Goal: Information Seeking & Learning: Check status

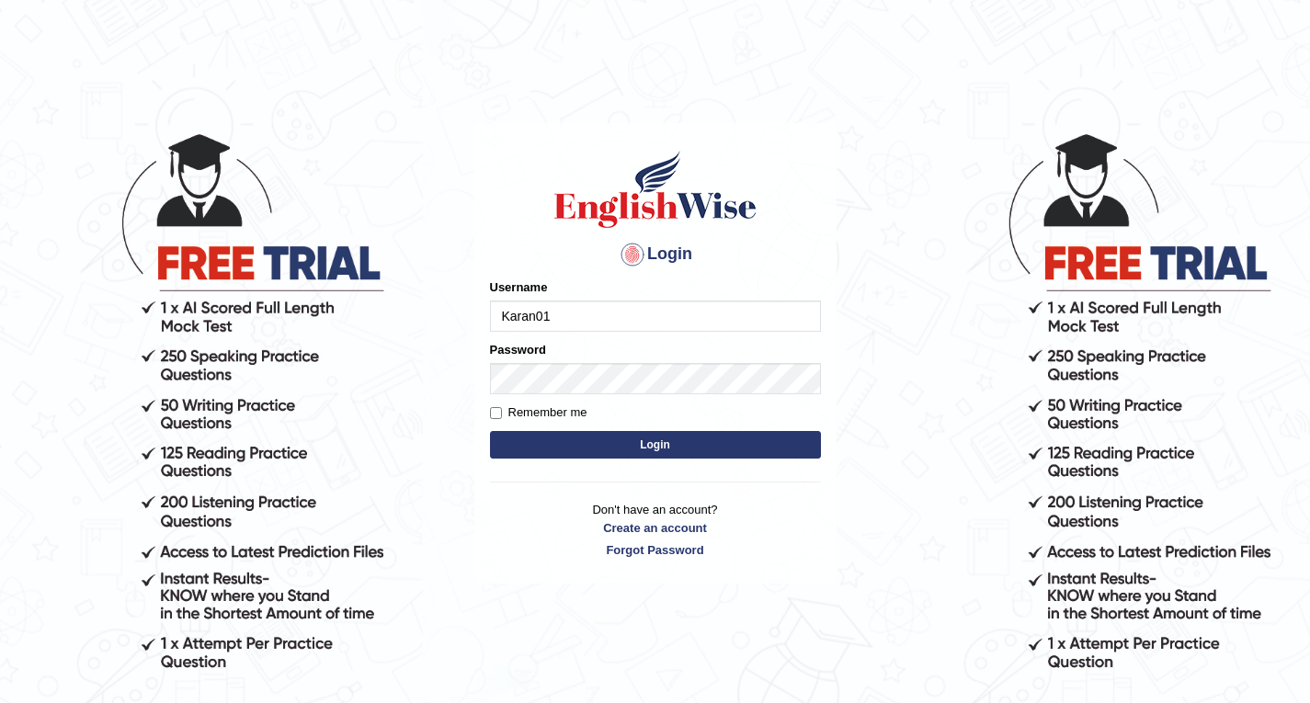
click at [618, 313] on input "Karan01" at bounding box center [655, 316] width 331 height 31
click at [543, 435] on button "Login" at bounding box center [655, 445] width 331 height 28
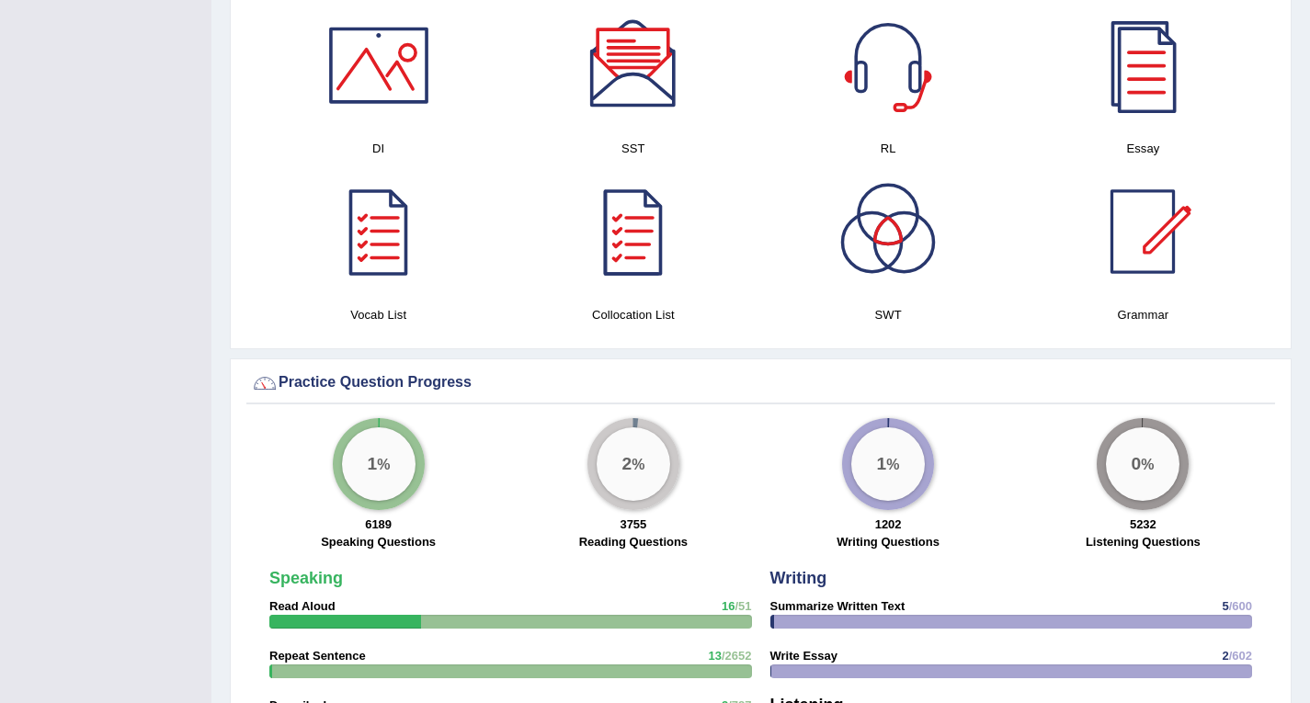
scroll to position [1231, 0]
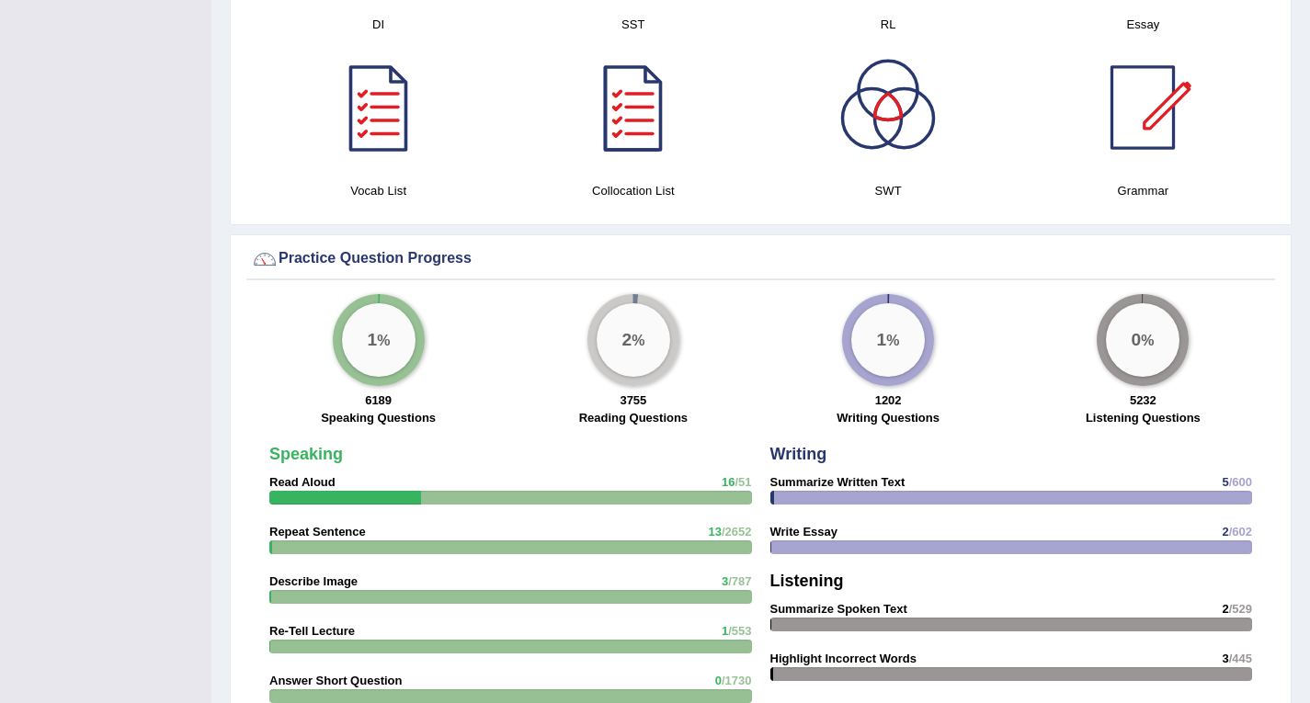
click at [587, 392] on div "3755 Reading Questions" at bounding box center [633, 412] width 236 height 40
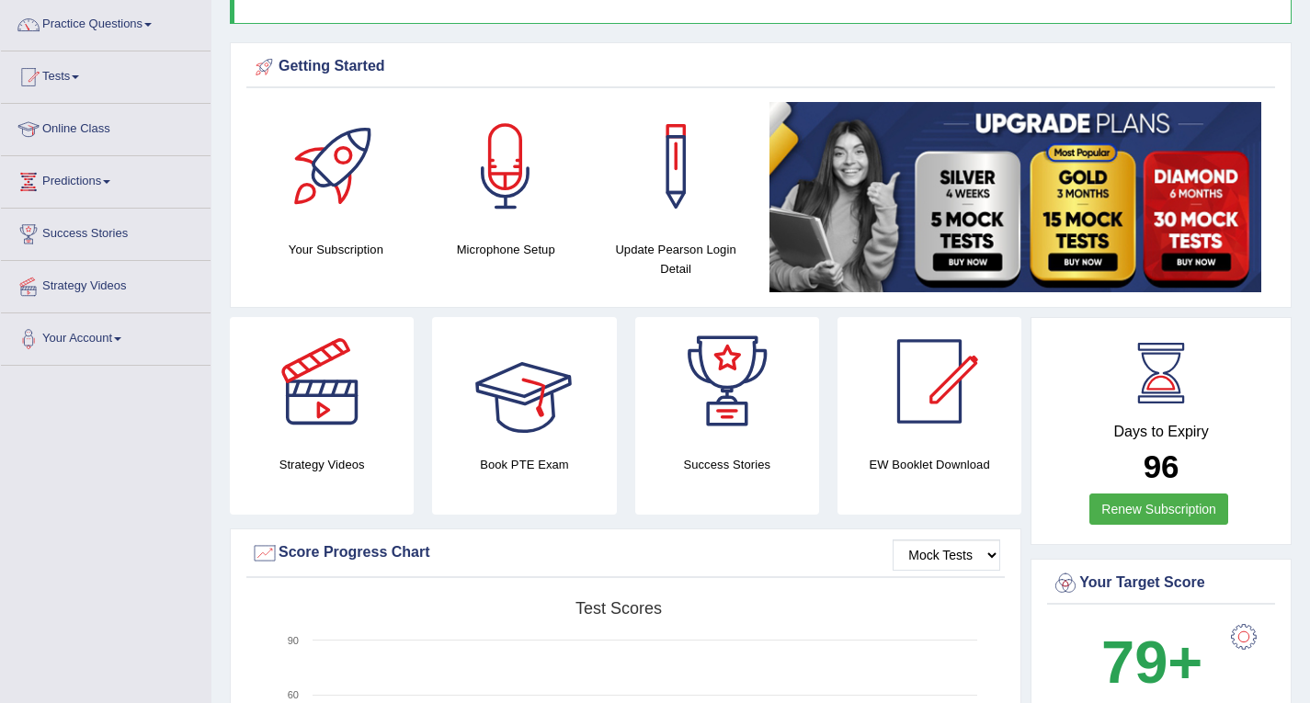
scroll to position [0, 0]
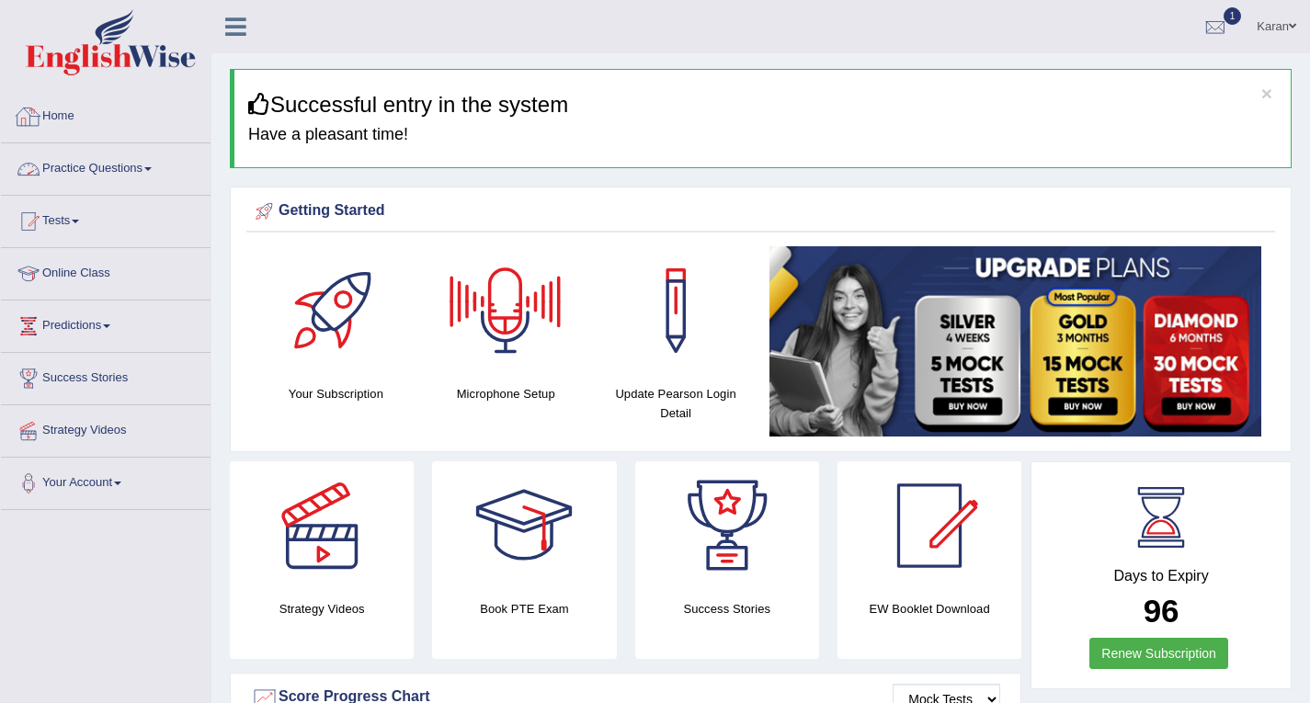
click at [126, 170] on link "Practice Questions" at bounding box center [106, 166] width 210 height 46
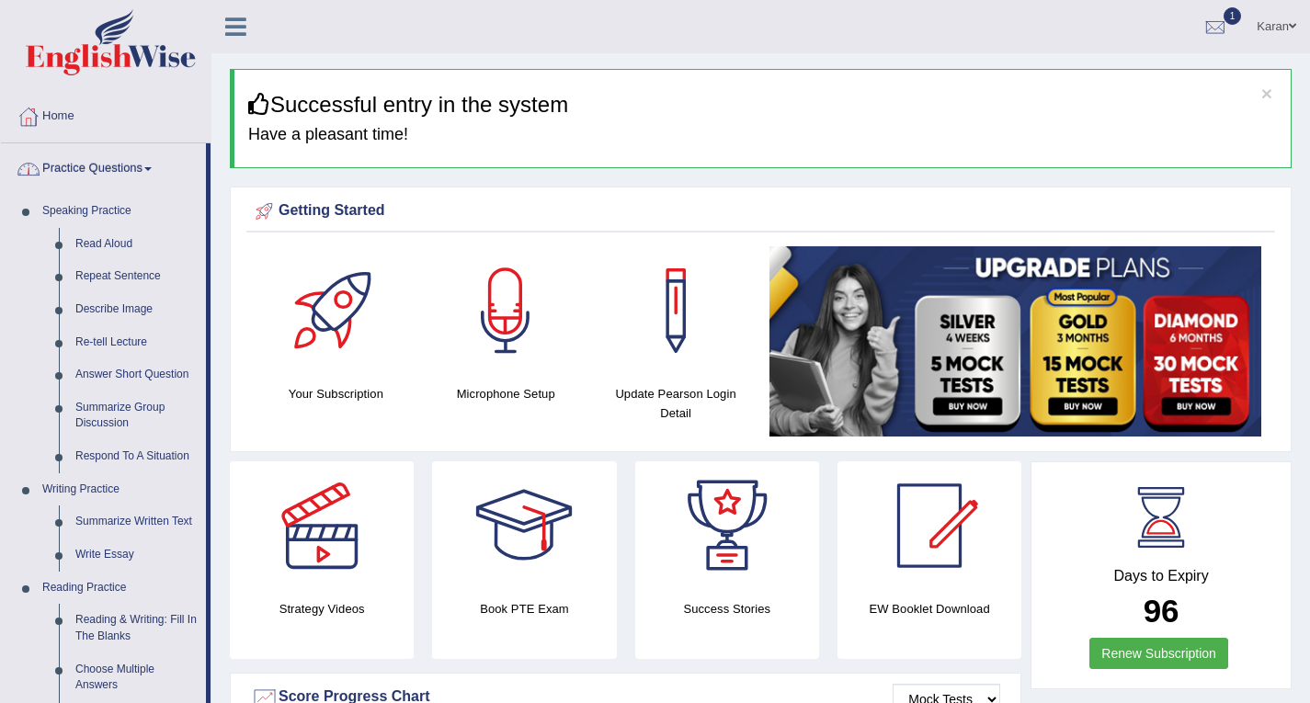
click at [104, 156] on link "Practice Questions" at bounding box center [103, 166] width 205 height 46
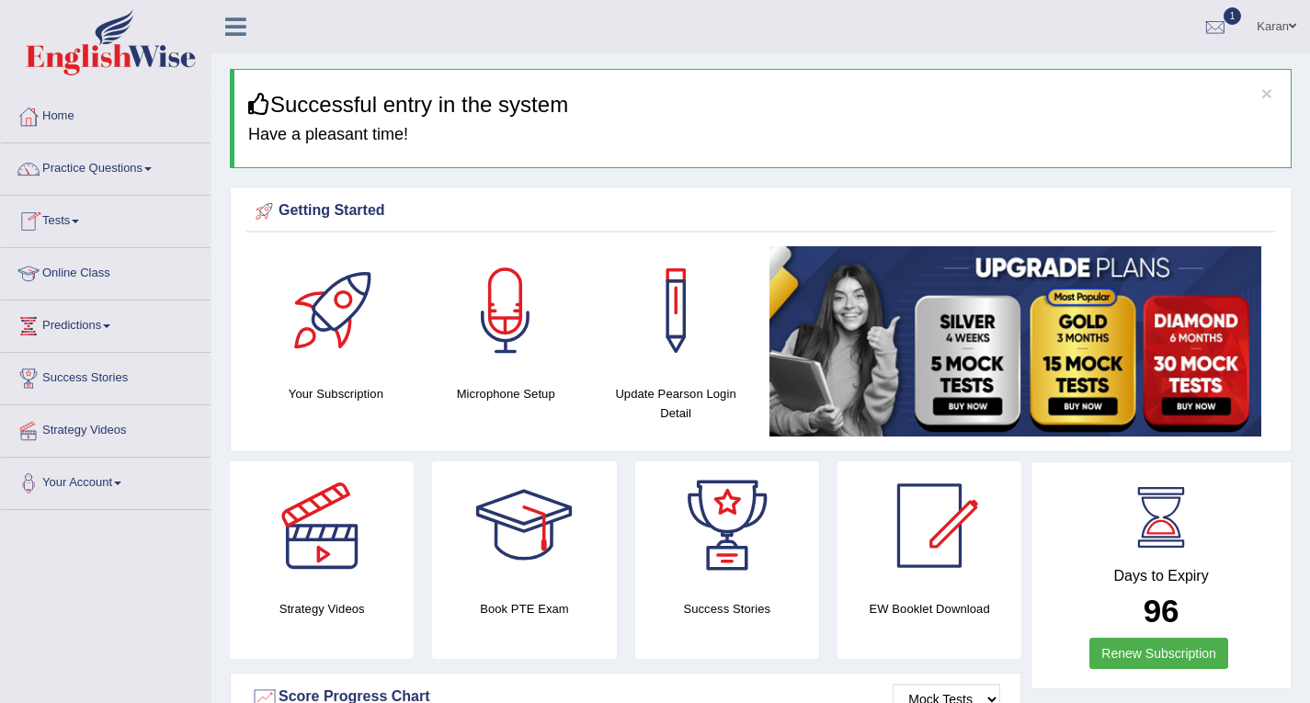
click at [87, 262] on link "Online Class" at bounding box center [106, 271] width 210 height 46
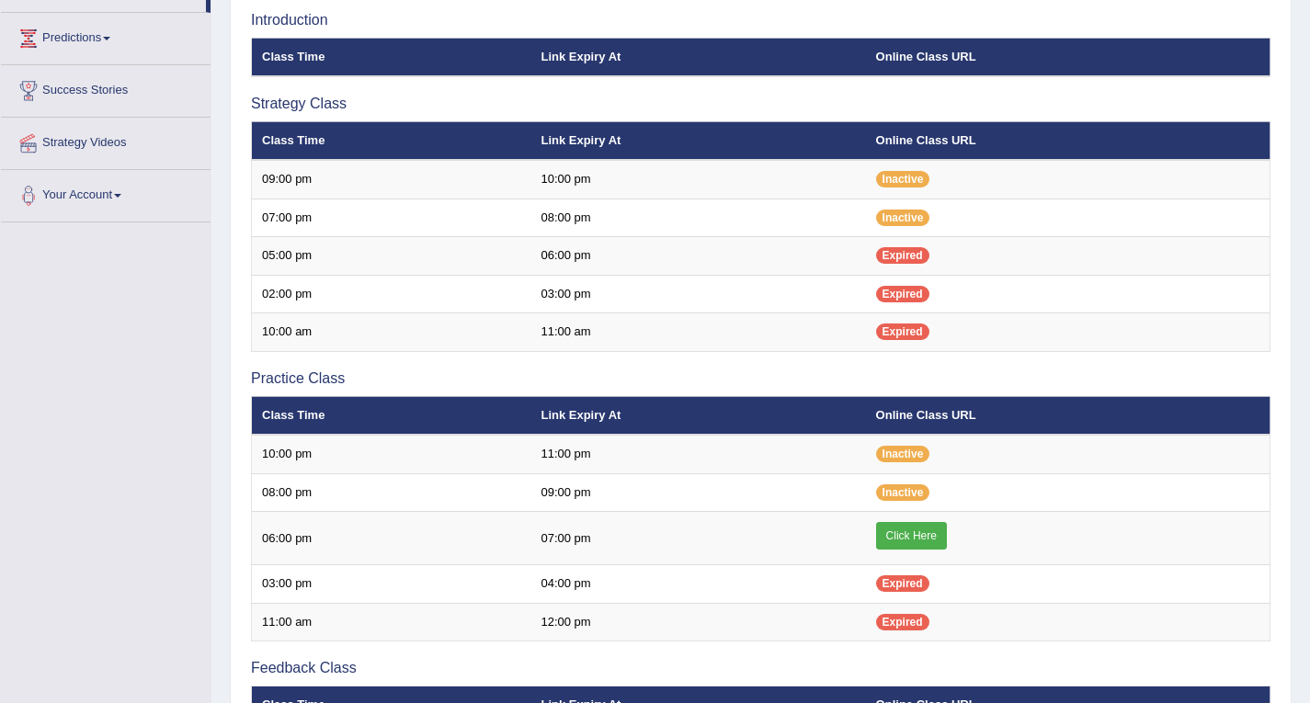
scroll to position [290, 0]
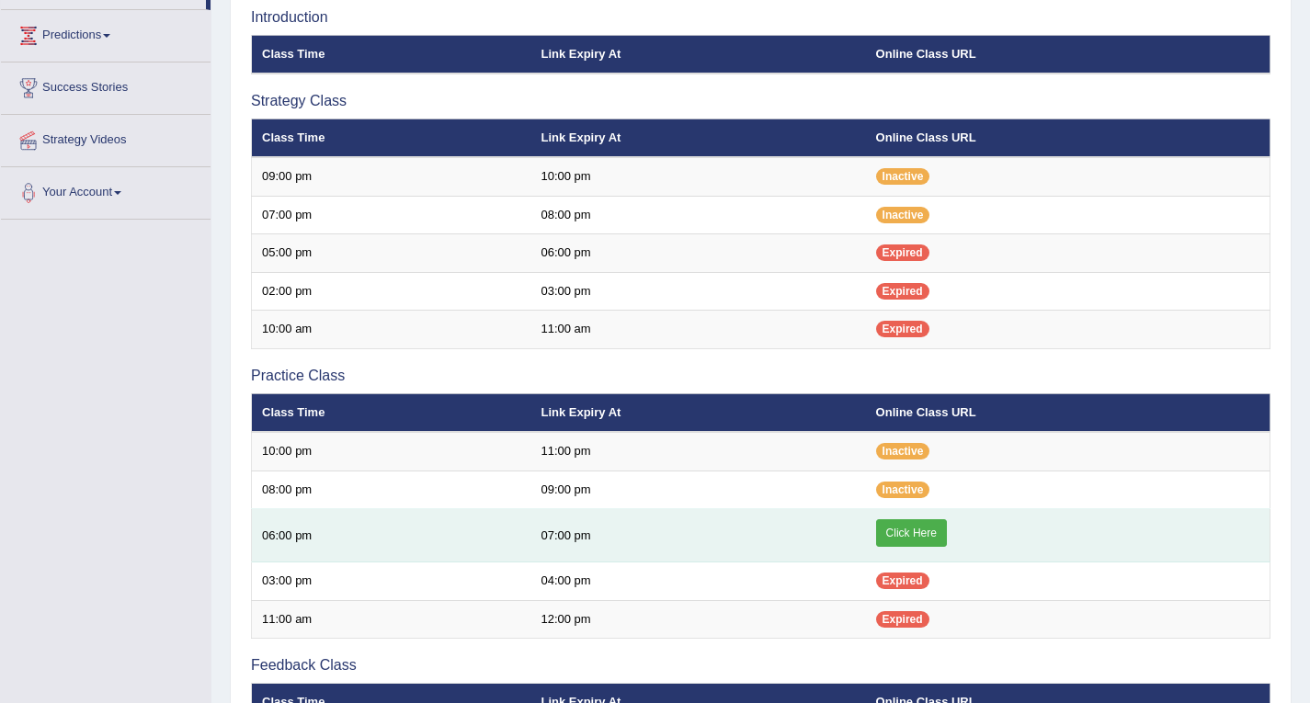
click at [912, 528] on link "Click Here" at bounding box center [911, 533] width 71 height 28
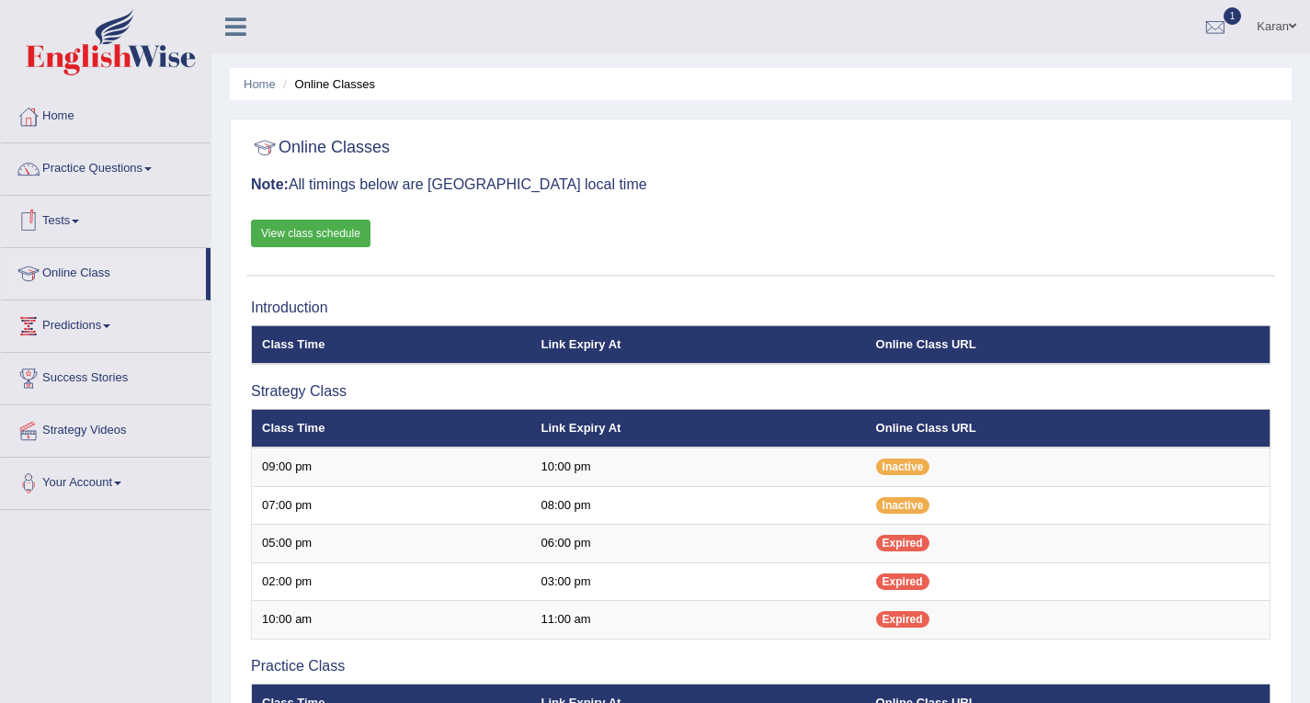
click at [60, 218] on link "Tests" at bounding box center [106, 219] width 210 height 46
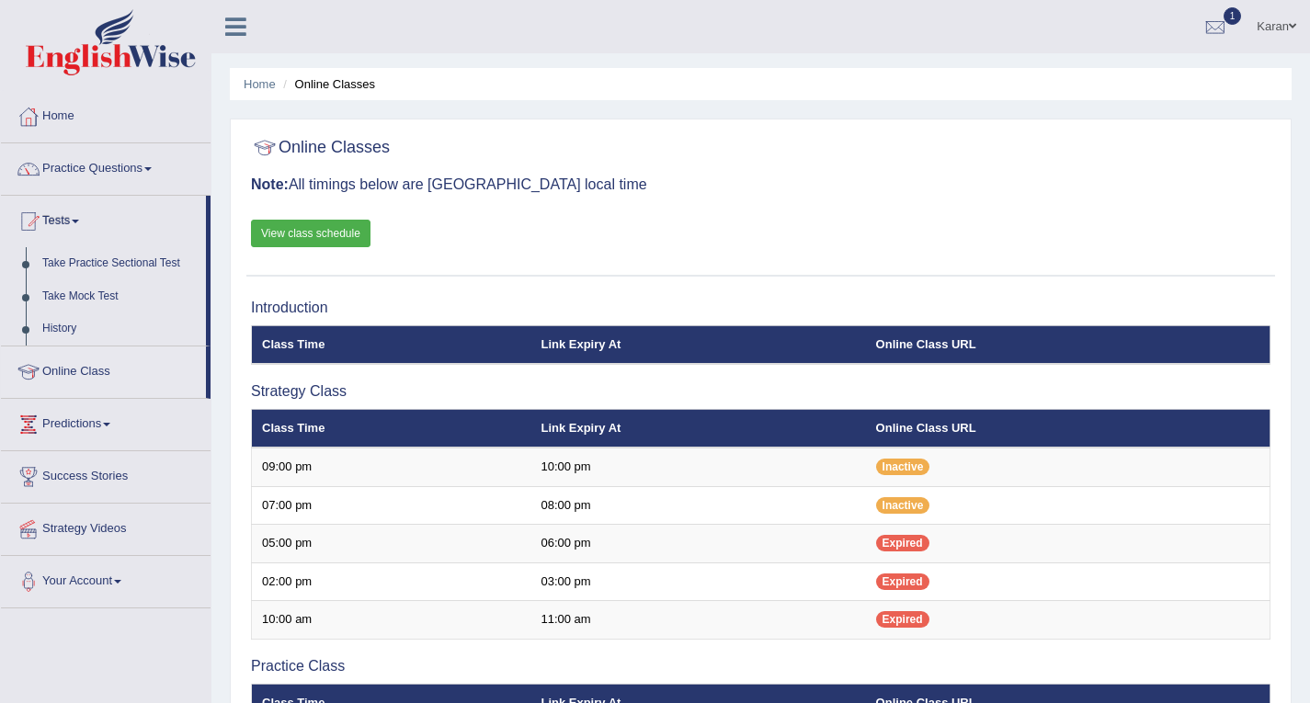
click at [107, 163] on link "Practice Questions" at bounding box center [106, 166] width 210 height 46
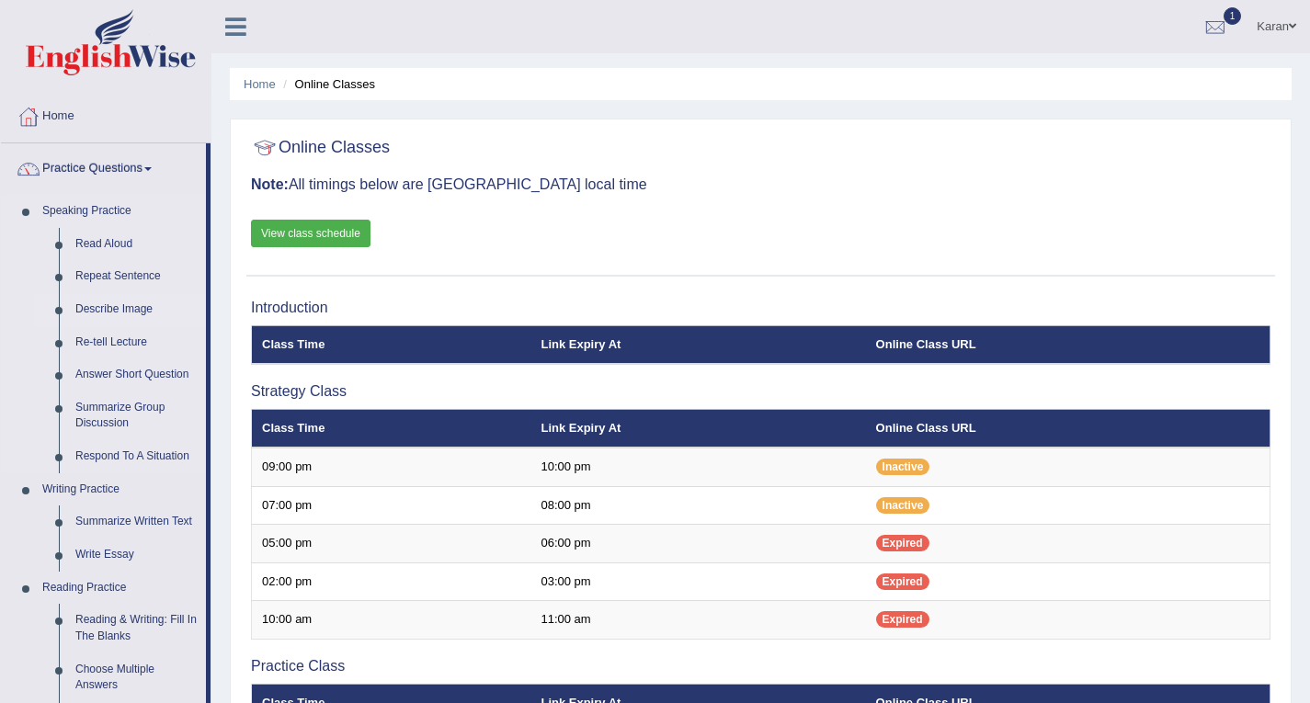
click at [103, 311] on link "Describe Image" at bounding box center [136, 309] width 139 height 33
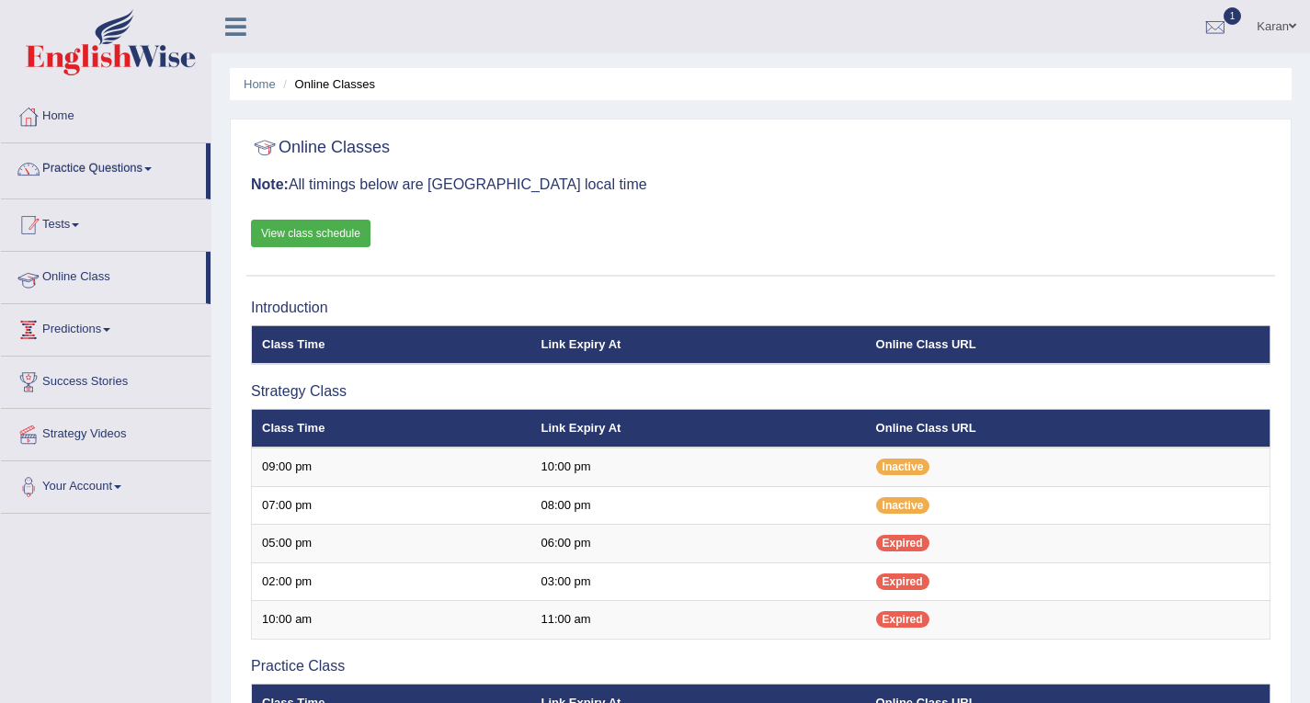
click at [103, 311] on ul "Home Practice Questions Speaking Practice Read Aloud Repeat Sentence Describe I…" at bounding box center [106, 302] width 210 height 423
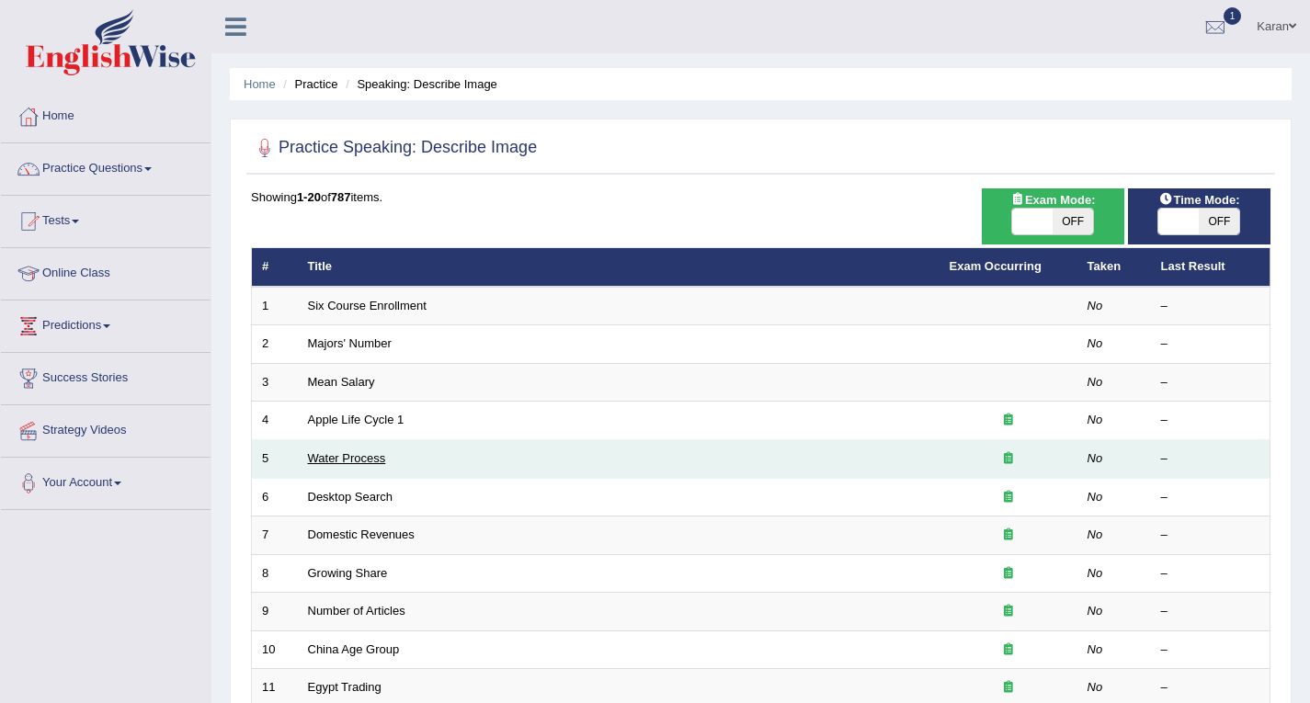
drag, startPoint x: 344, startPoint y: 469, endPoint x: 344, endPoint y: 459, distance: 10.1
click at [344, 459] on td "Water Process" at bounding box center [619, 459] width 642 height 39
click at [344, 459] on link "Water Process" at bounding box center [347, 458] width 78 height 14
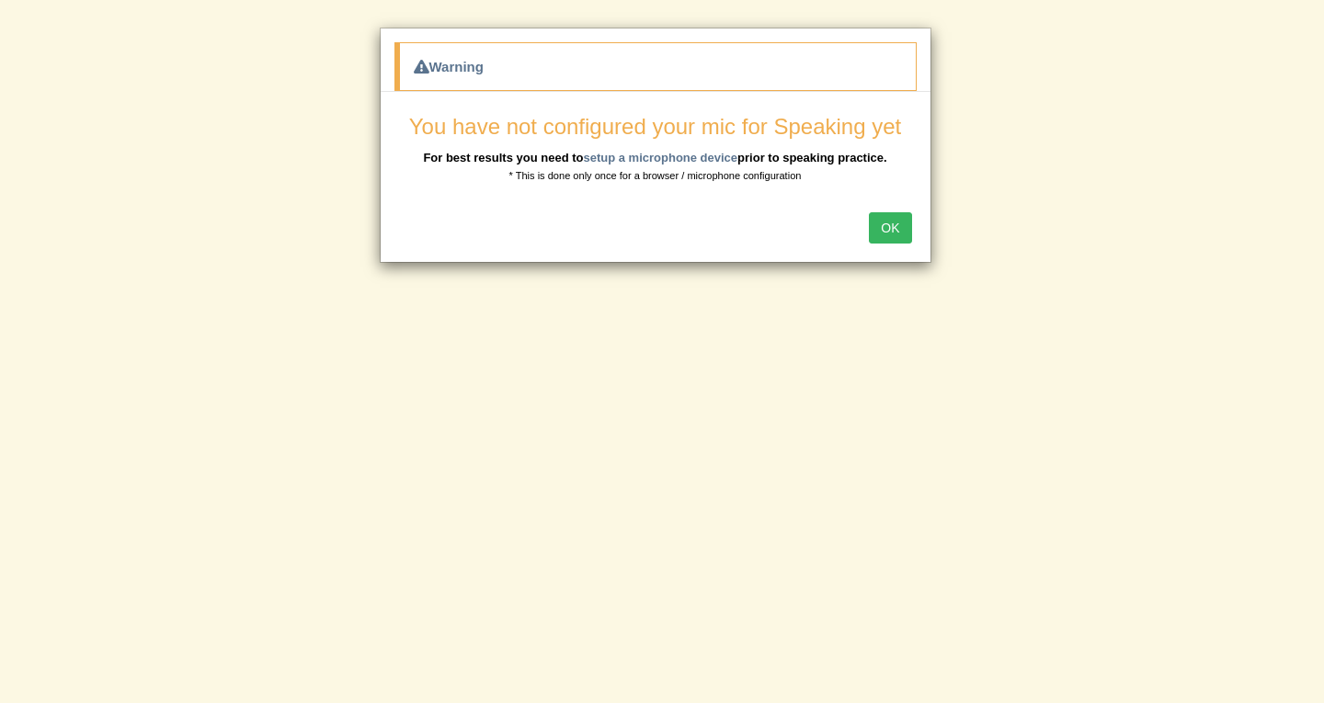
click at [896, 233] on button "OK" at bounding box center [890, 227] width 42 height 31
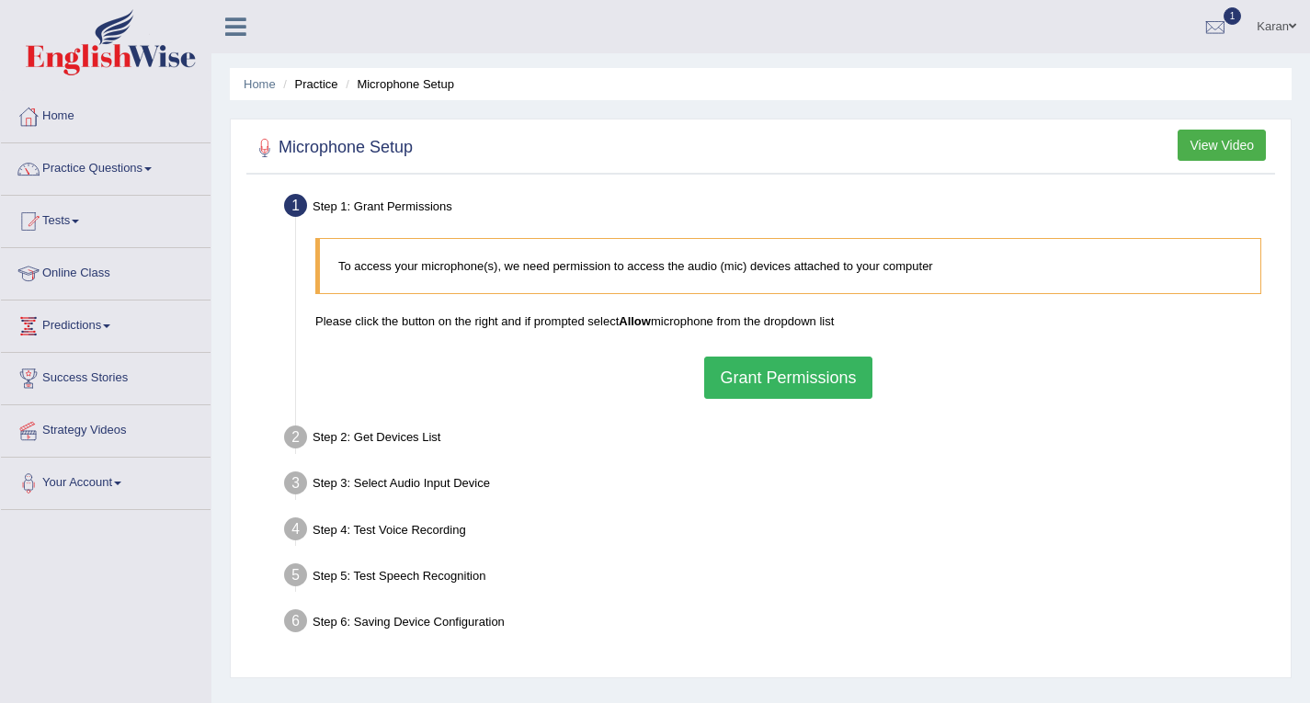
click at [775, 378] on button "Grant Permissions" at bounding box center [787, 378] width 167 height 42
click at [752, 378] on div "To access your microphone(s), we need permission to access the audio (mic) devi…" at bounding box center [788, 318] width 964 height 179
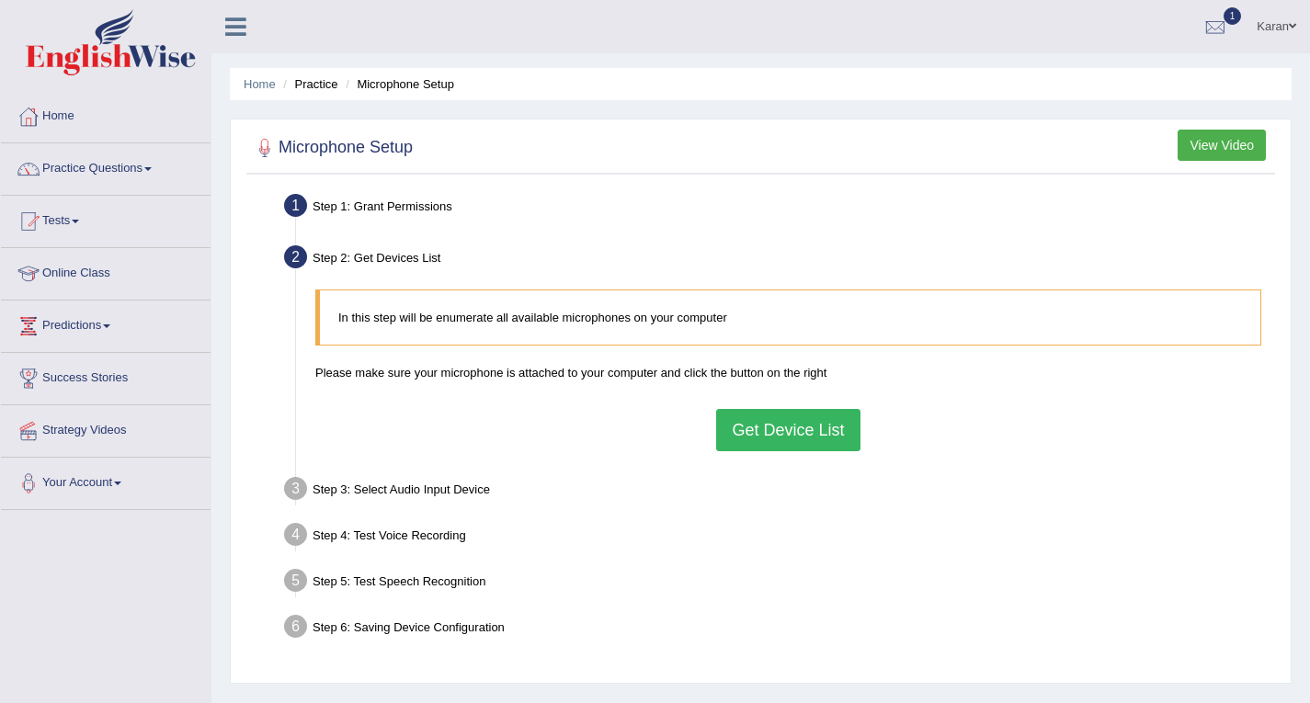
click at [783, 437] on button "Get Device List" at bounding box center [787, 430] width 143 height 42
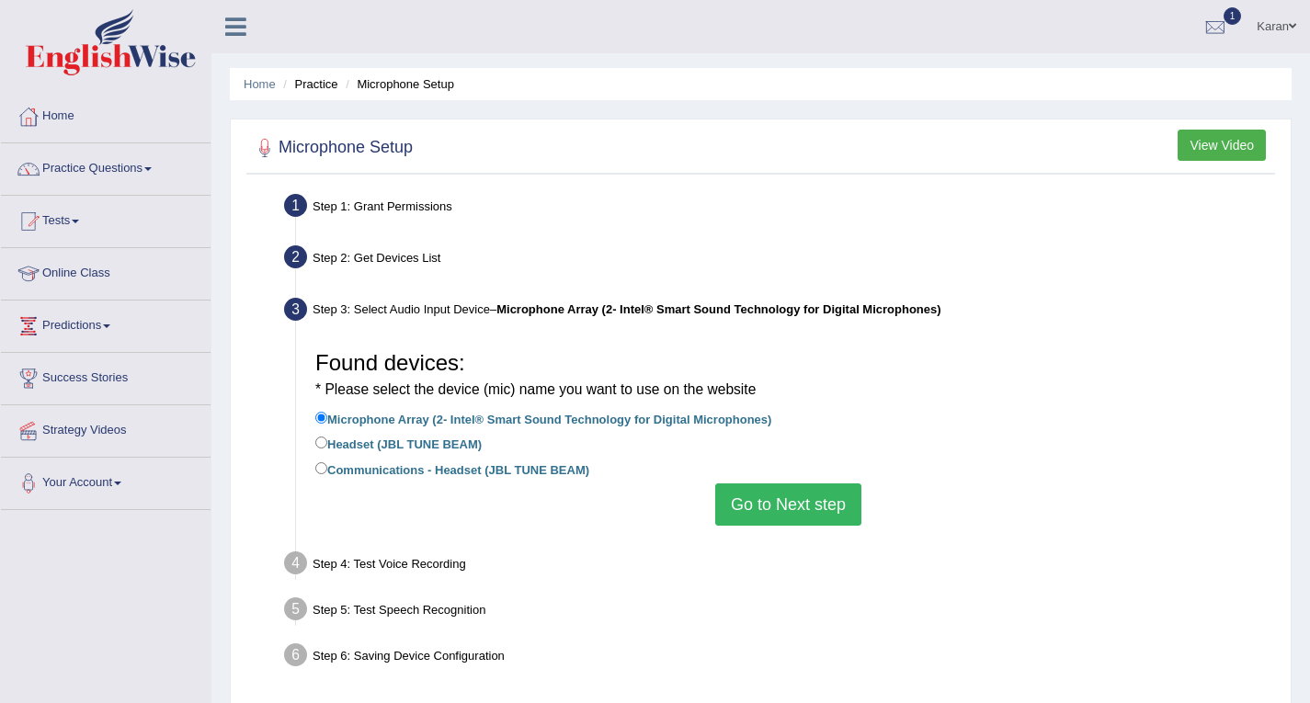
click at [433, 471] on label "Communications - Headset (JBL TUNE BEAM)" at bounding box center [452, 469] width 274 height 20
click at [327, 471] on input "Communications - Headset (JBL TUNE BEAM)" at bounding box center [321, 468] width 12 height 12
radio input "true"
click at [417, 439] on label "Headset (JBL TUNE BEAM)" at bounding box center [398, 443] width 166 height 20
click at [327, 439] on input "Headset (JBL TUNE BEAM)" at bounding box center [321, 443] width 12 height 12
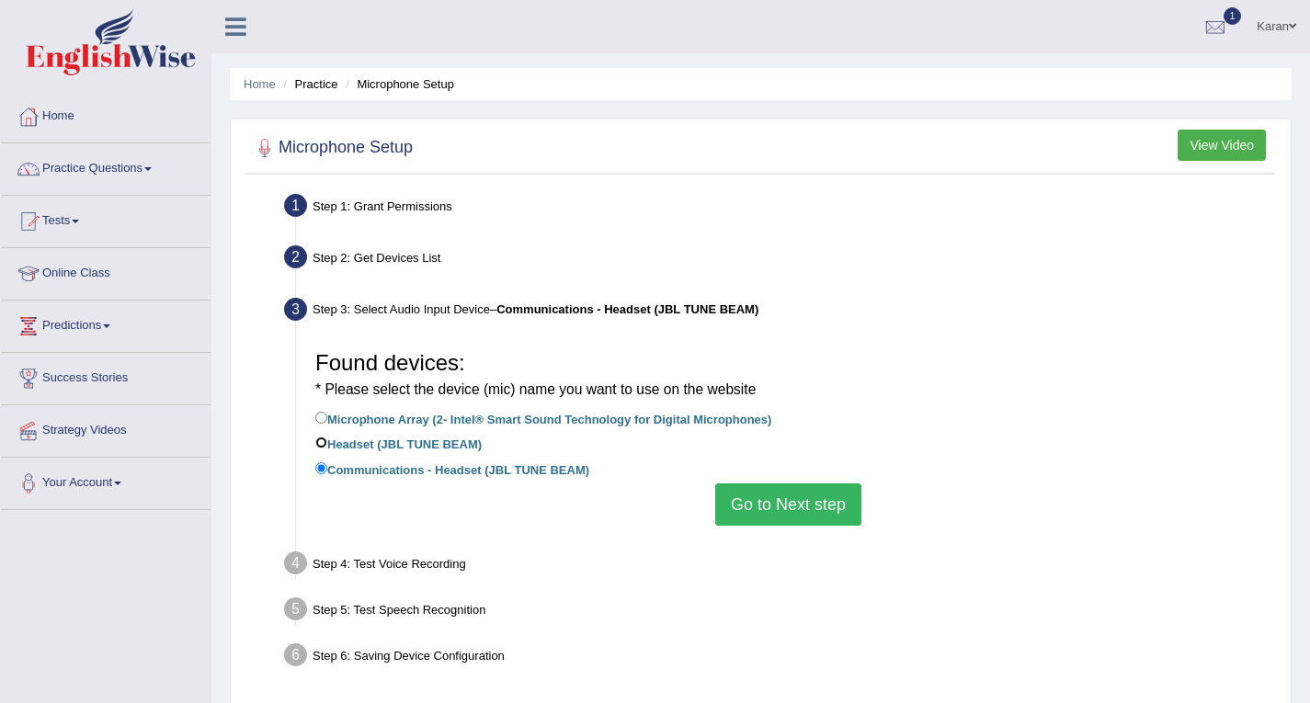
radio input "true"
click at [519, 413] on label "Microphone Array (2- Intel® Smart Sound Technology for Digital Microphones)" at bounding box center [543, 418] width 456 height 20
click at [327, 413] on input "Microphone Array (2- Intel® Smart Sound Technology for Digital Microphones)" at bounding box center [321, 418] width 12 height 12
radio input "true"
click at [1205, 27] on div at bounding box center [1215, 28] width 28 height 28
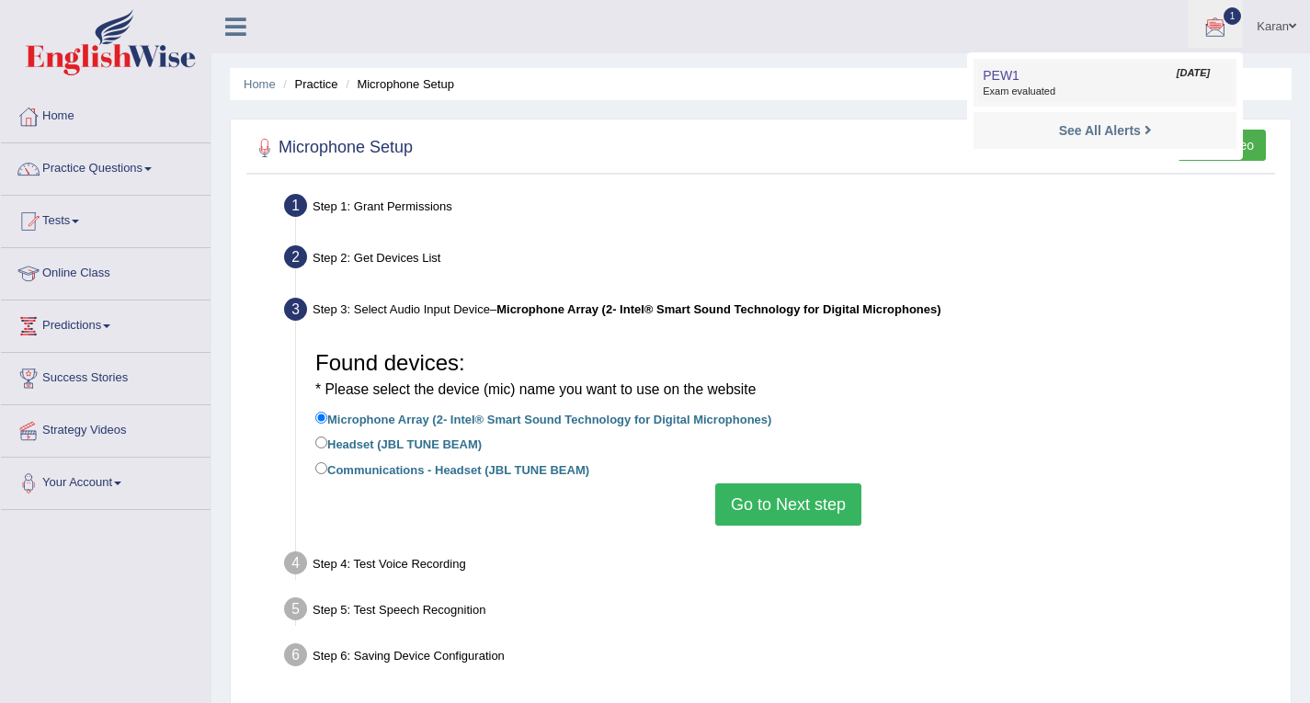
click at [1114, 85] on span "Exam evaluated" at bounding box center [1105, 92] width 245 height 15
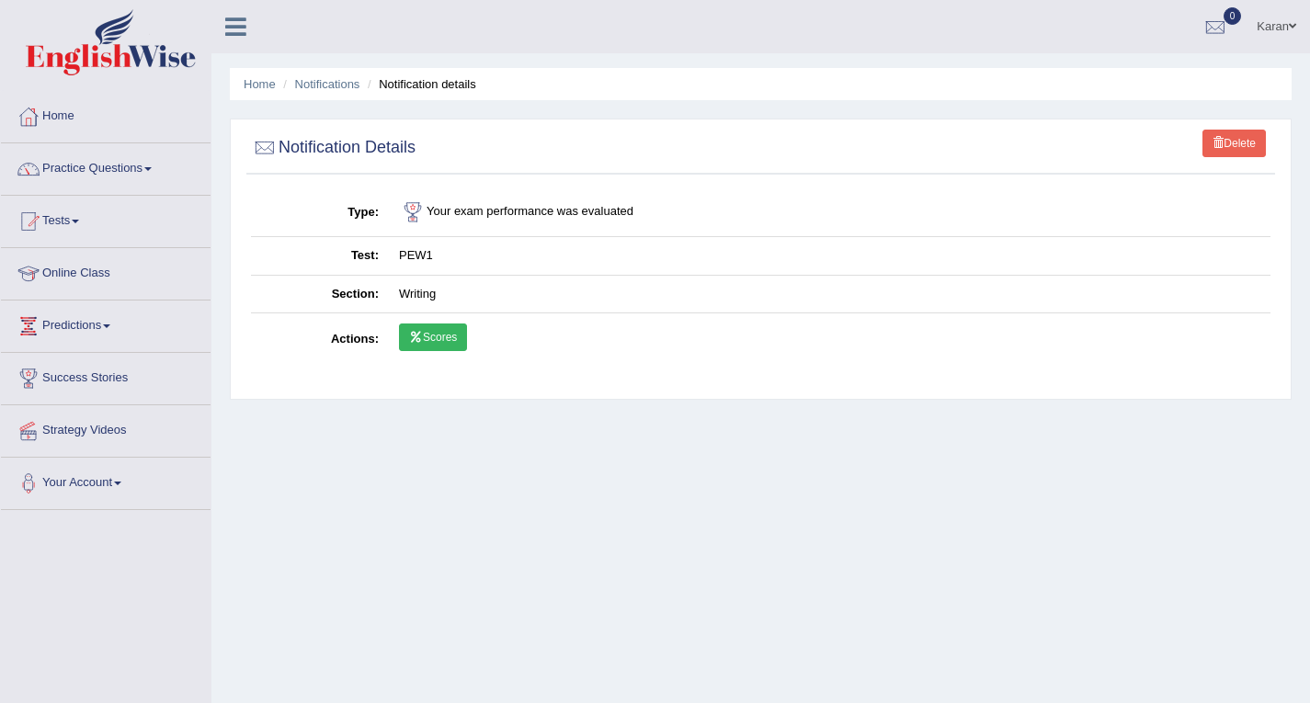
click at [434, 335] on link "Scores" at bounding box center [433, 338] width 68 height 28
click at [1271, 24] on link "Karan" at bounding box center [1276, 24] width 67 height 48
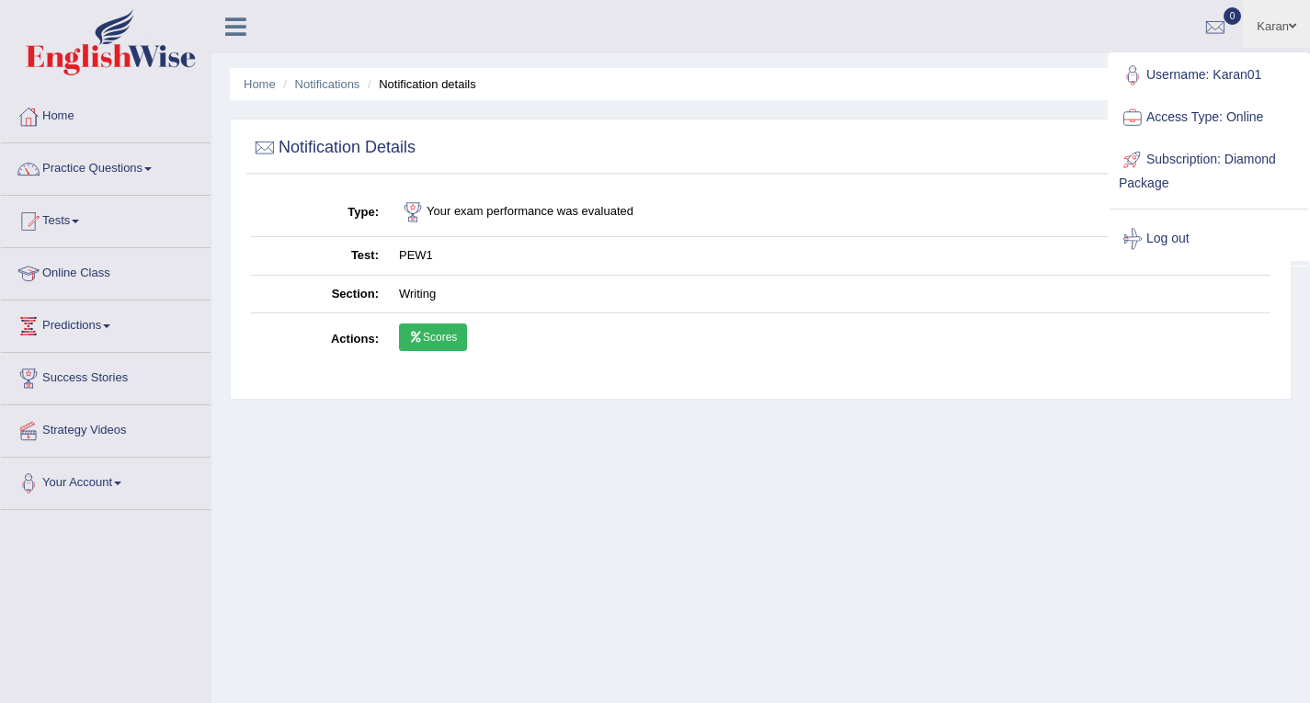
click at [1039, 63] on div "Home Notifications Notification details Delete Notification Details Type Your e…" at bounding box center [760, 459] width 1098 height 919
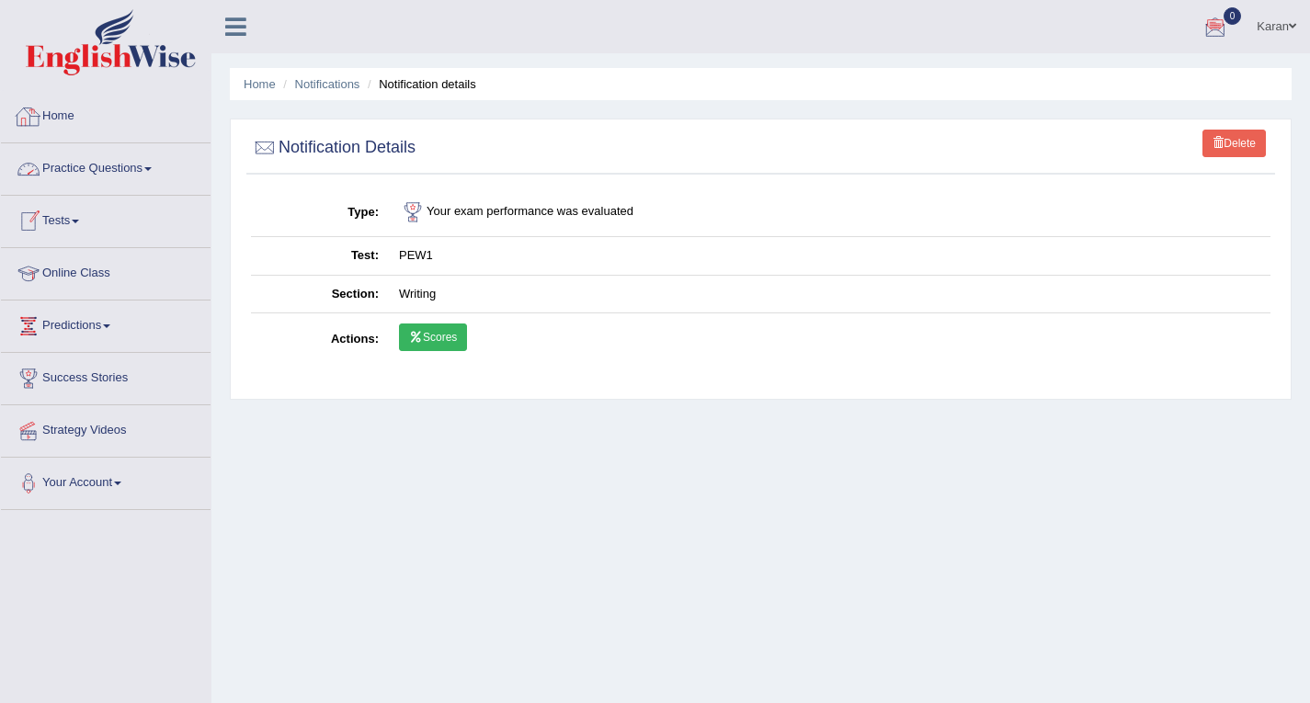
click at [60, 106] on link "Home" at bounding box center [106, 114] width 210 height 46
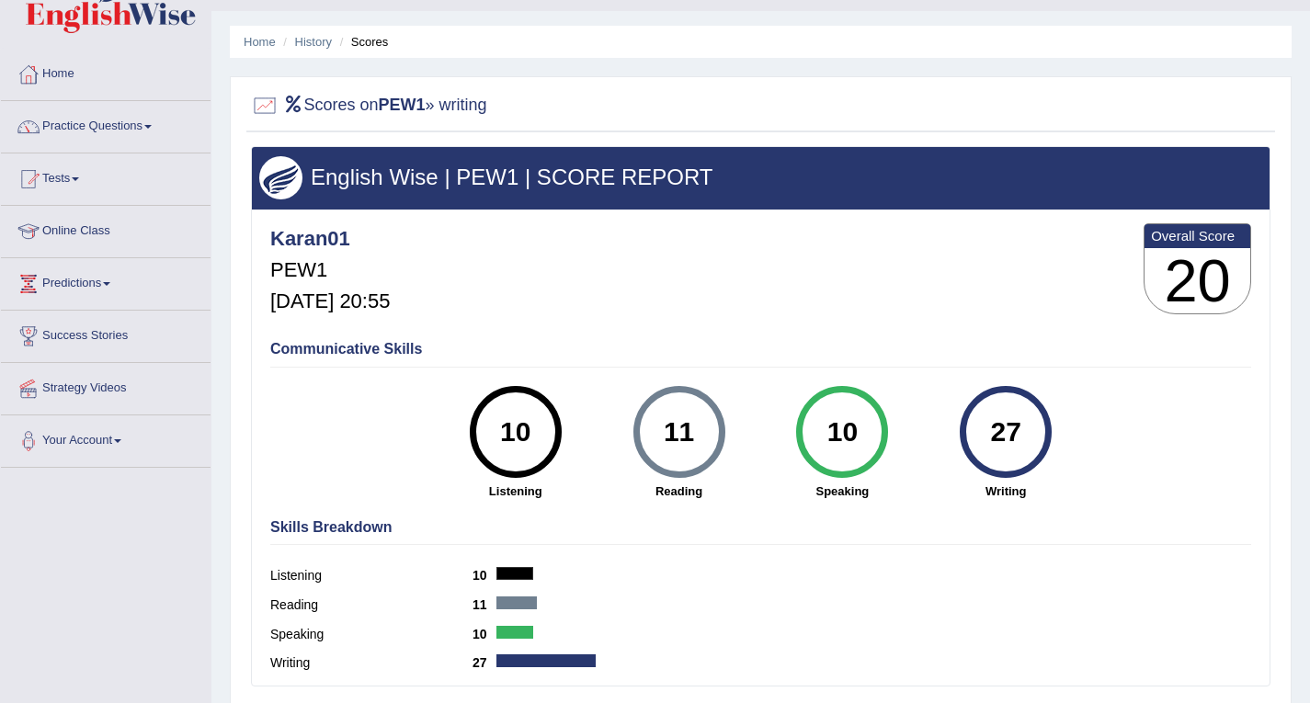
scroll to position [38, 0]
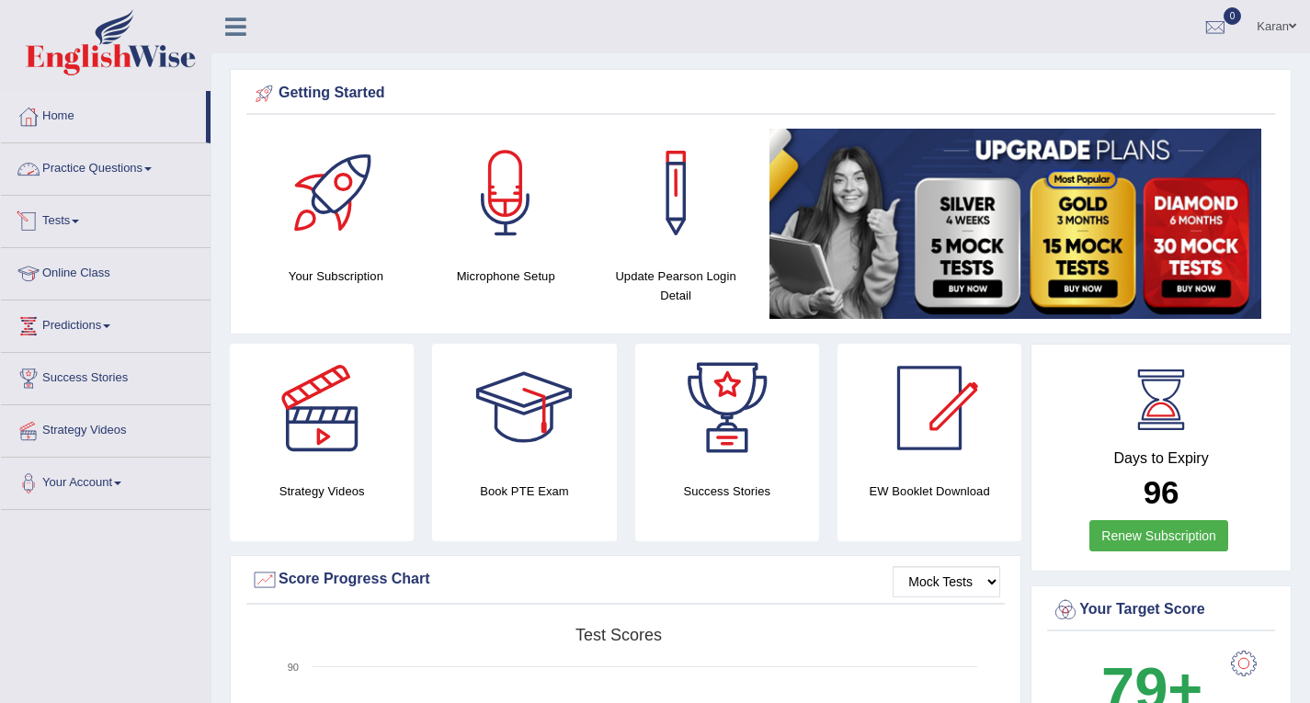
click at [122, 167] on link "Practice Questions" at bounding box center [106, 166] width 210 height 46
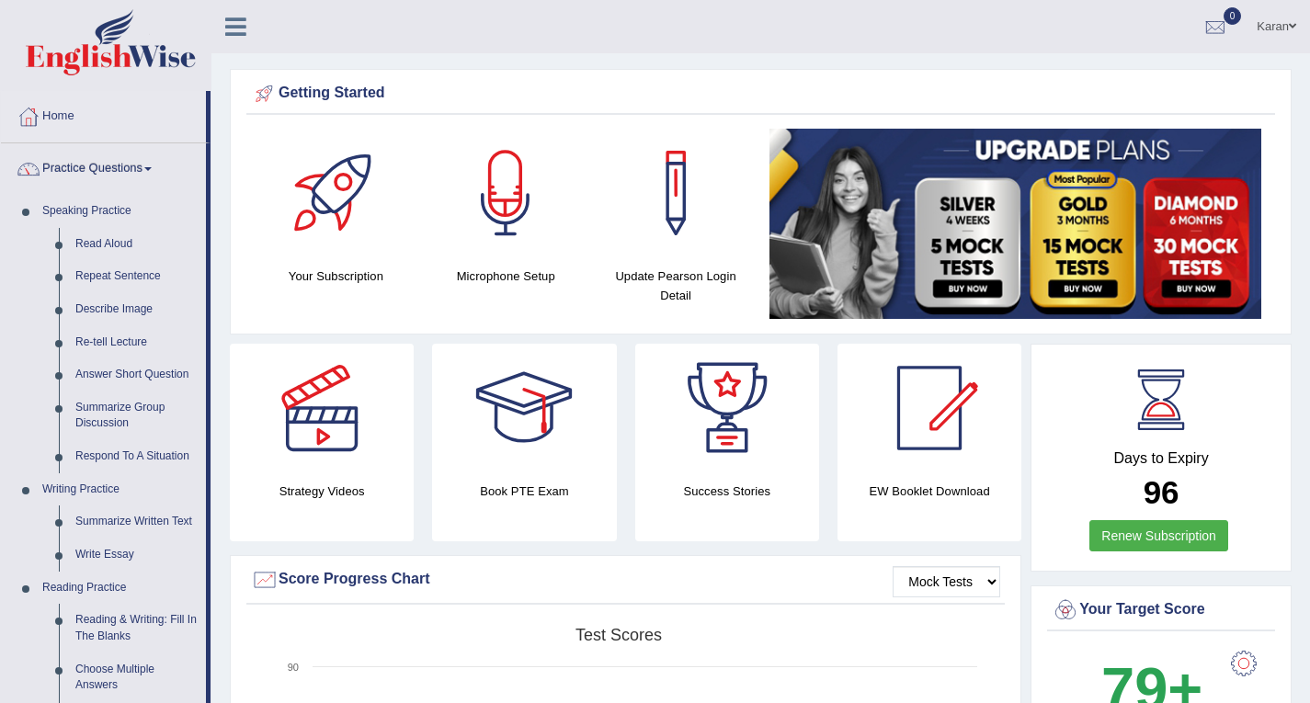
click at [146, 163] on link "Practice Questions" at bounding box center [103, 166] width 205 height 46
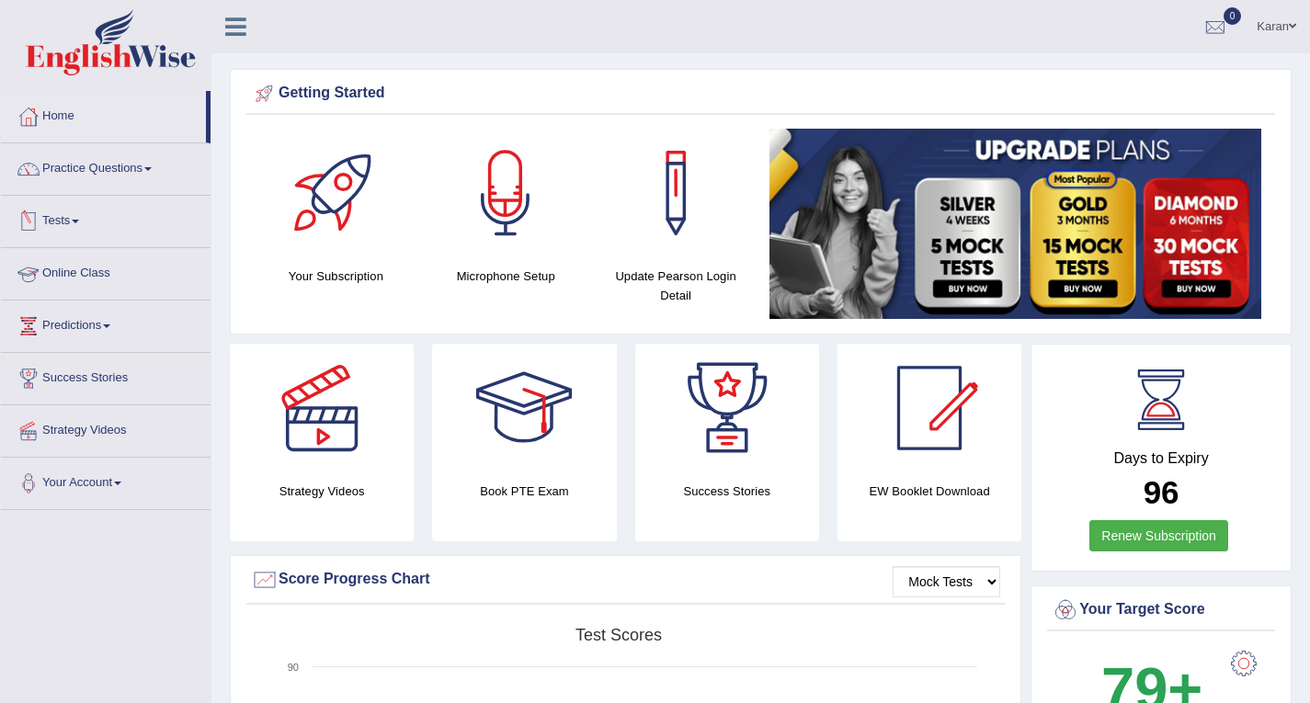
click at [69, 224] on link "Tests" at bounding box center [106, 219] width 210 height 46
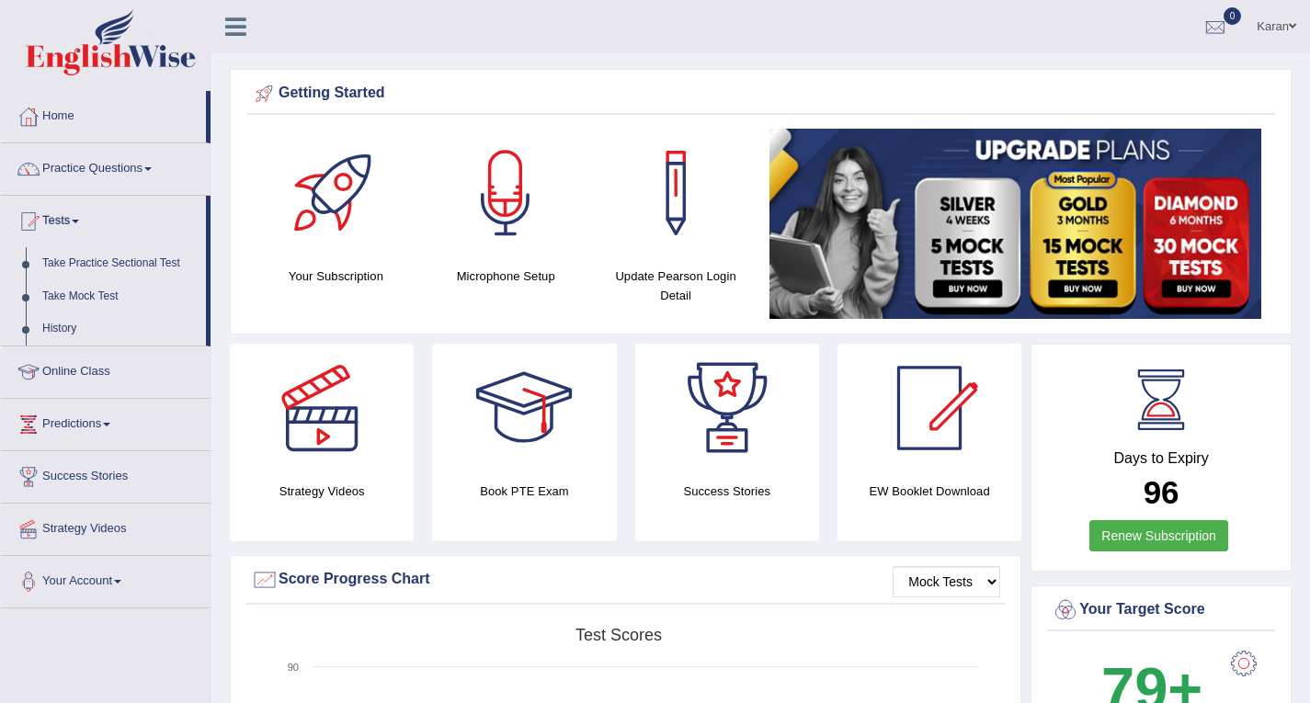
click at [88, 258] on link "Take Practice Sectional Test" at bounding box center [120, 263] width 172 height 33
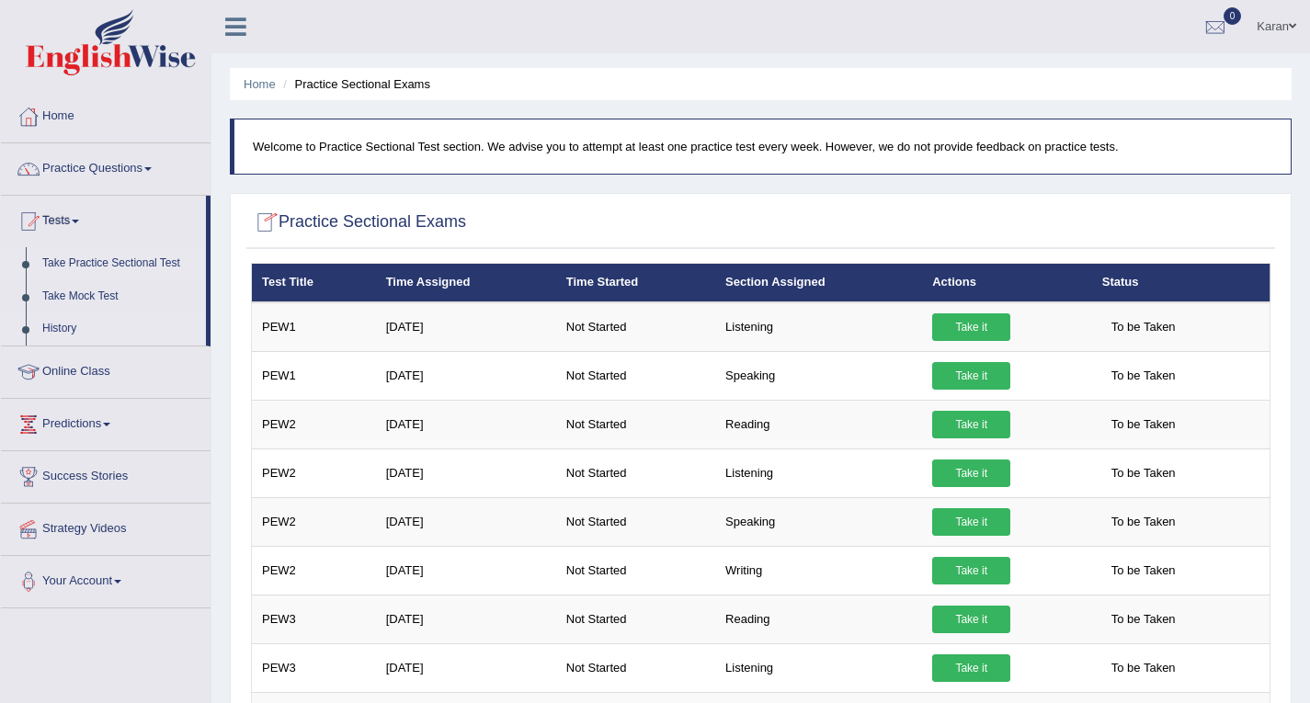
click at [40, 324] on link "History" at bounding box center [120, 329] width 172 height 33
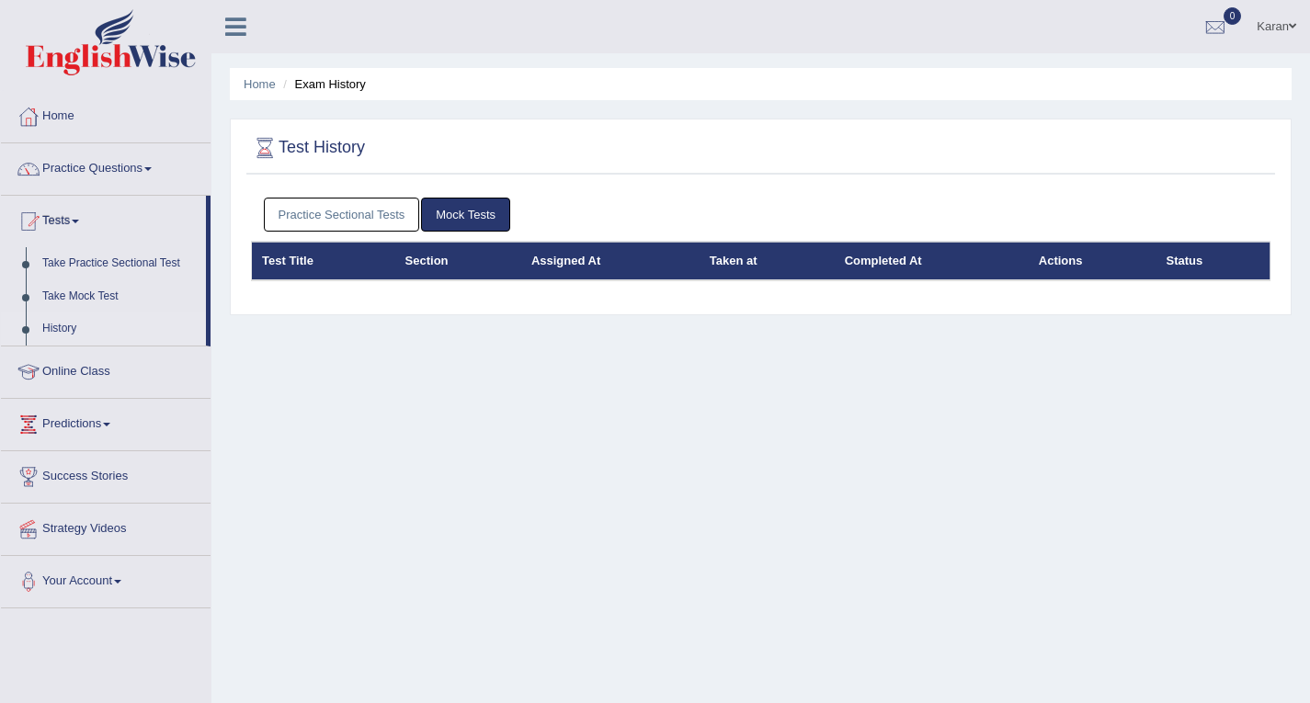
click at [326, 204] on link "Practice Sectional Tests" at bounding box center [342, 215] width 156 height 34
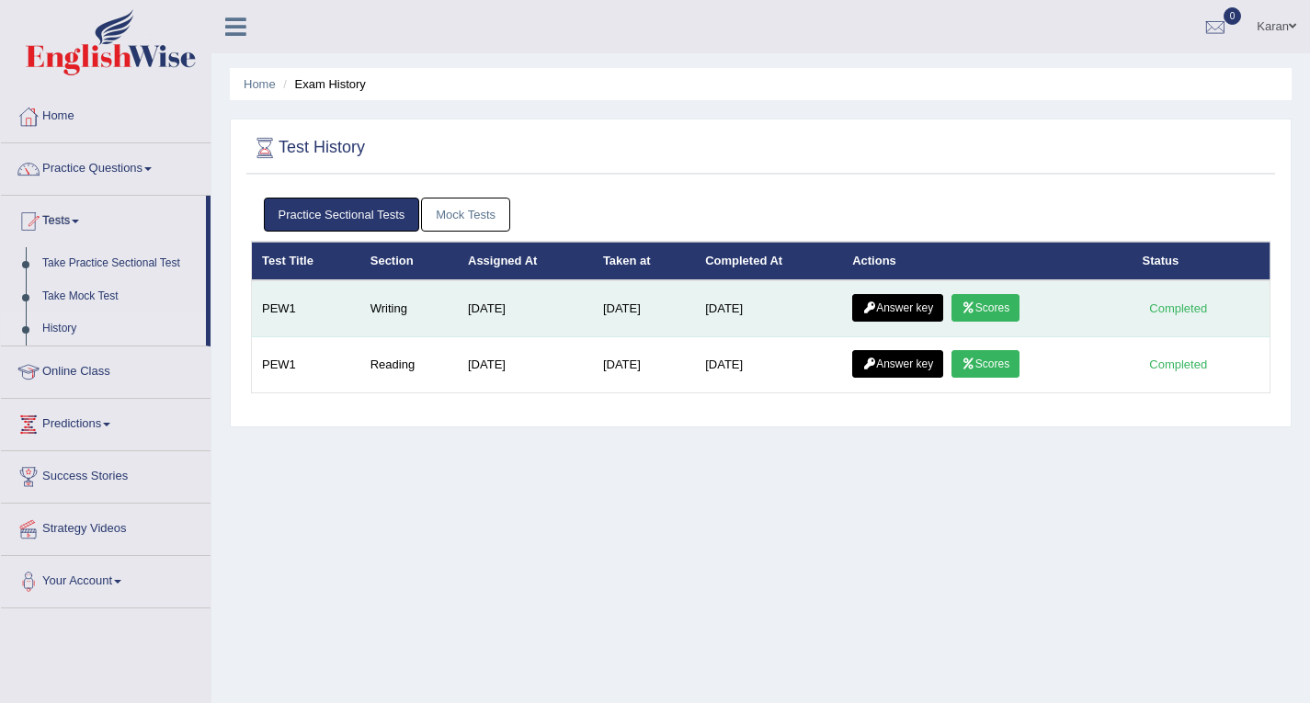
click at [921, 310] on link "Answer key" at bounding box center [897, 308] width 91 height 28
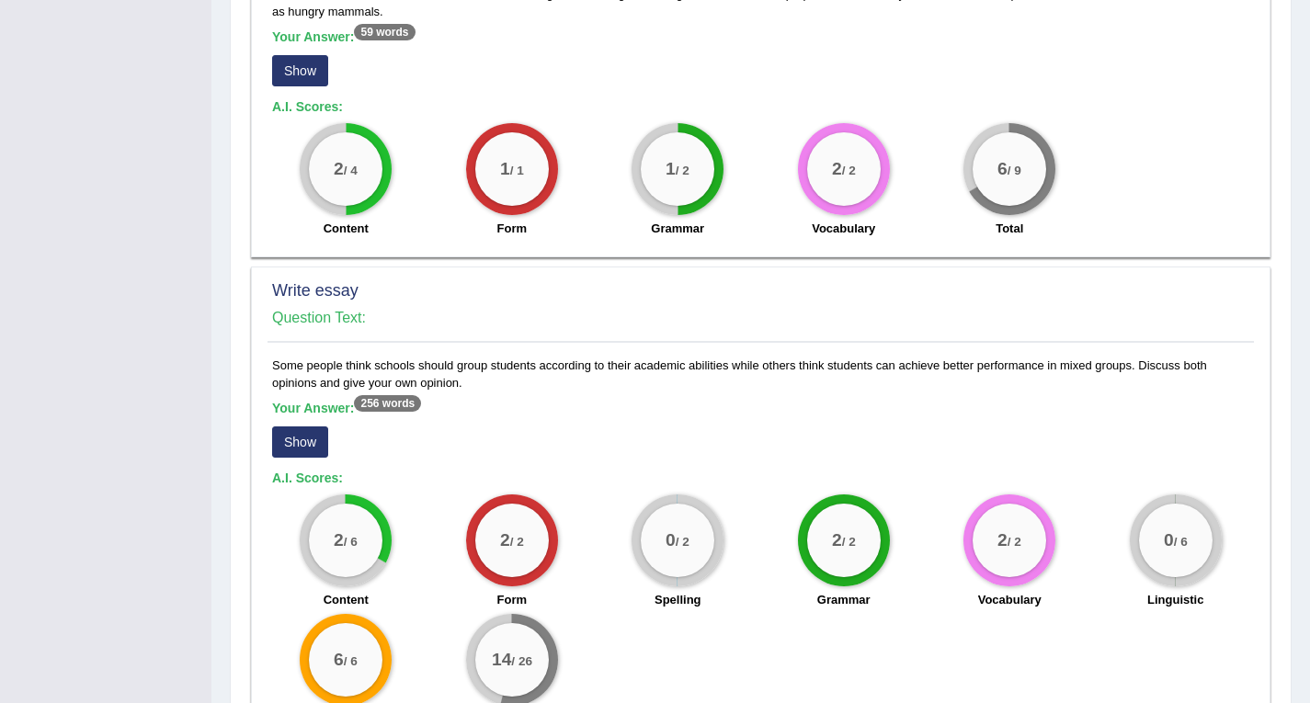
scroll to position [1032, 0]
click at [305, 427] on button "Show" at bounding box center [300, 442] width 56 height 31
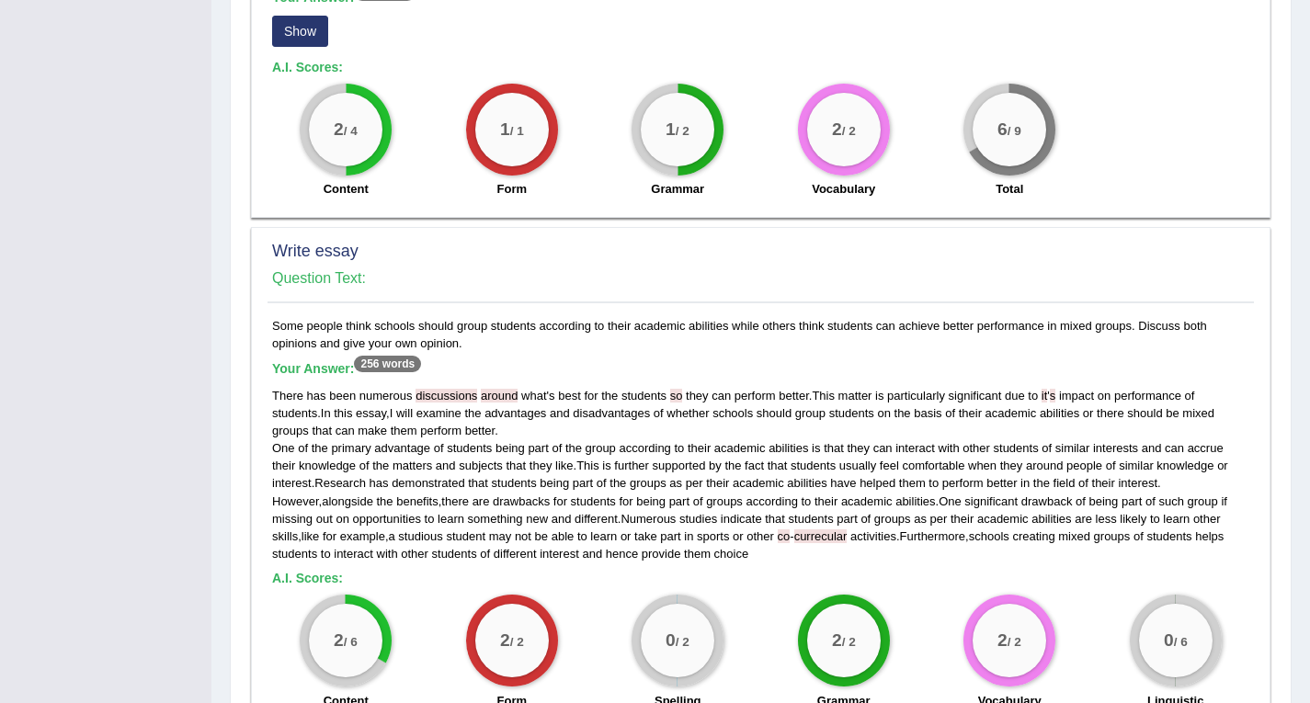
scroll to position [1074, 0]
